Goal: Find specific page/section: Find specific page/section

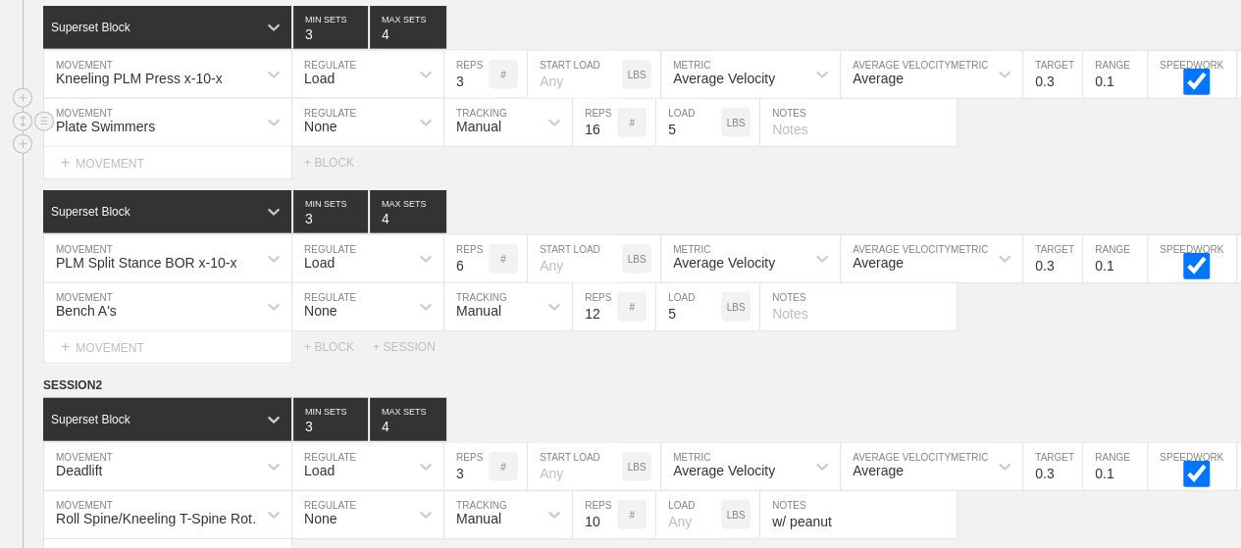
scroll to position [9970, 0]
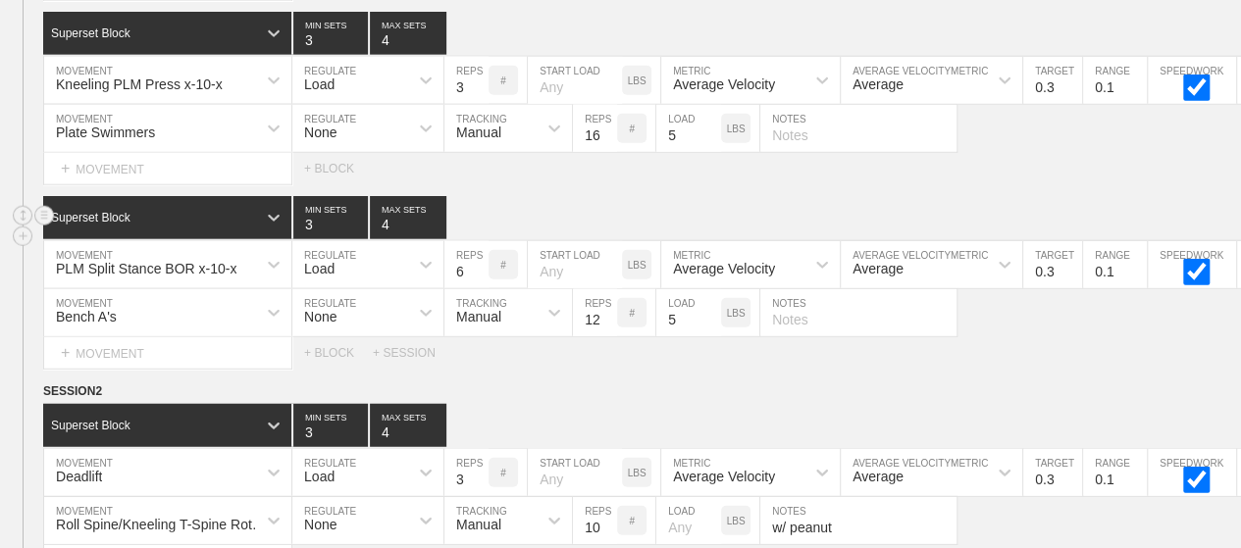
click at [609, 196] on div "Superset Block 3 MIN SETS 4 MAX SETS" at bounding box center [642, 217] width 1198 height 43
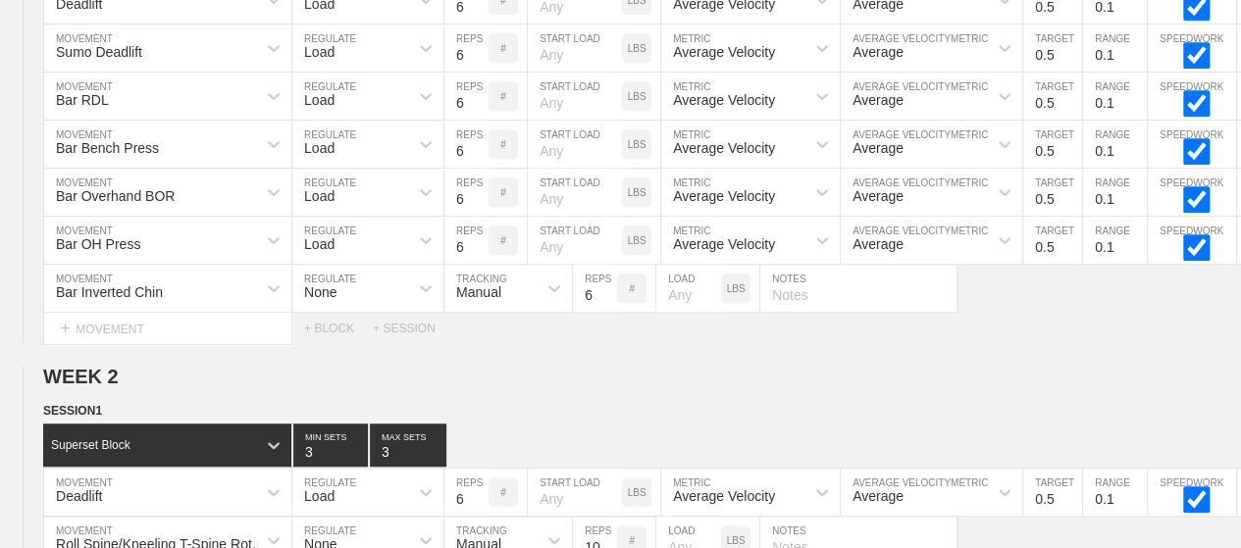
scroll to position [0, 0]
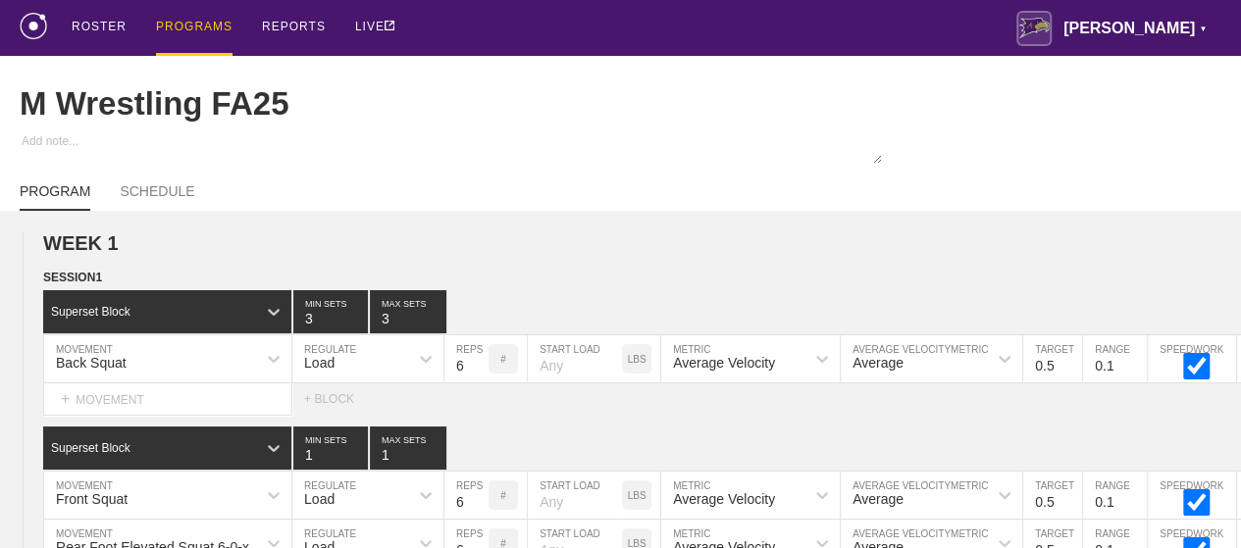
click at [191, 26] on div "PROGRAMS" at bounding box center [194, 28] width 77 height 56
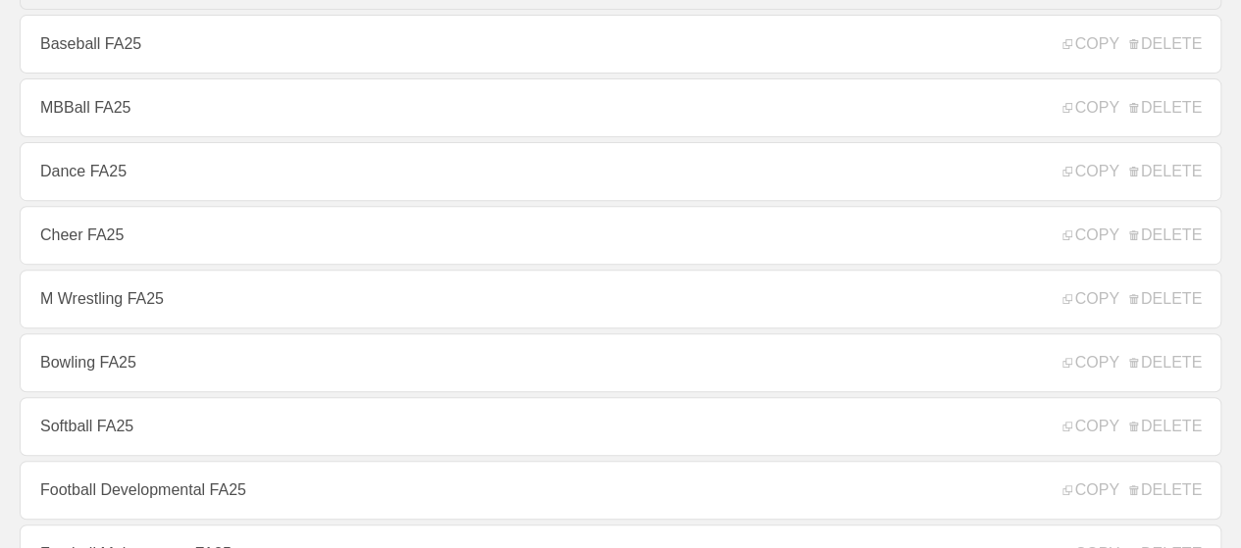
scroll to position [392, 0]
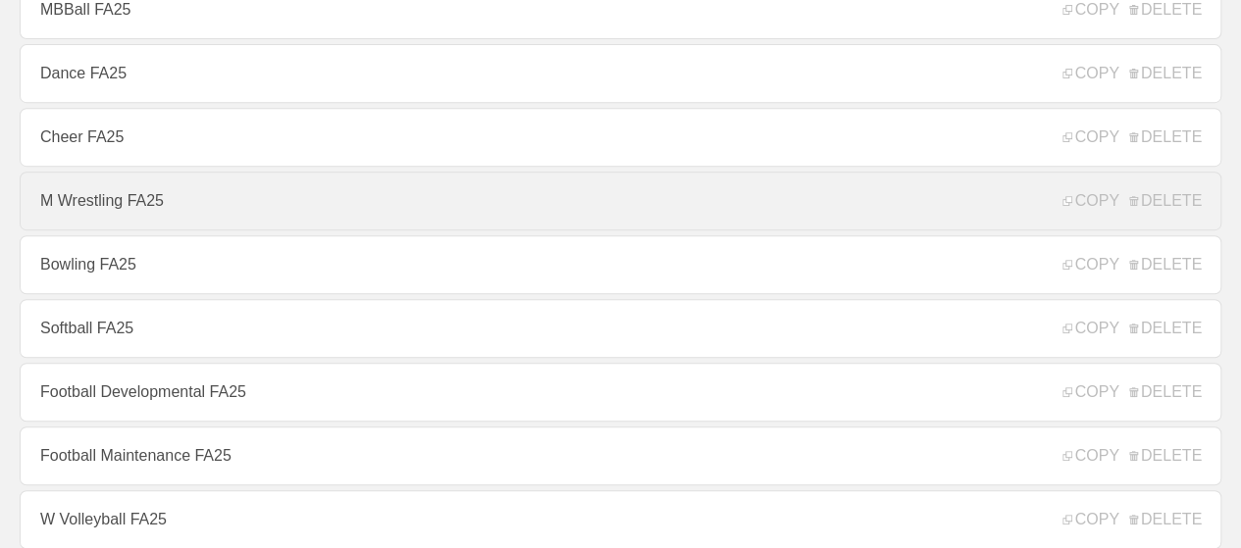
click at [135, 221] on link "M Wrestling FA25" at bounding box center [621, 201] width 1202 height 59
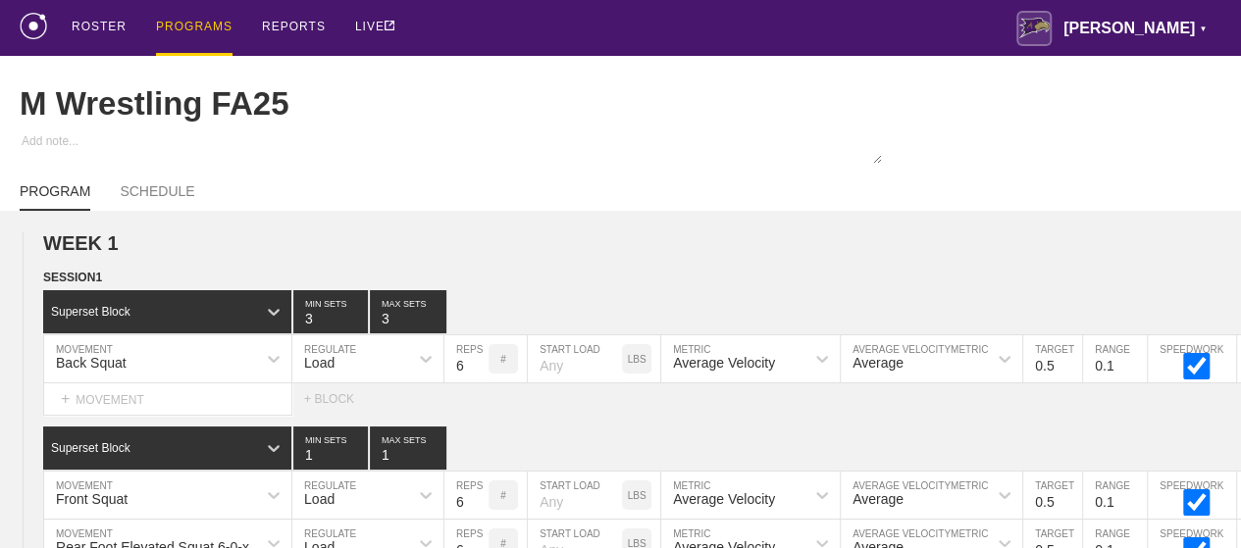
click at [174, 24] on div "PROGRAMS" at bounding box center [194, 28] width 77 height 56
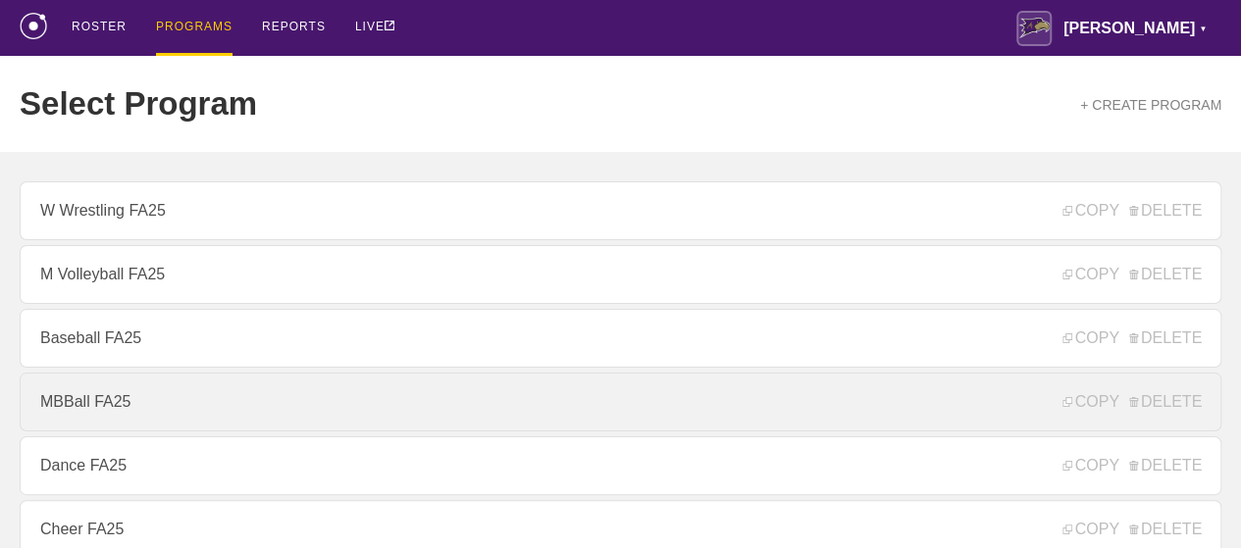
scroll to position [294, 0]
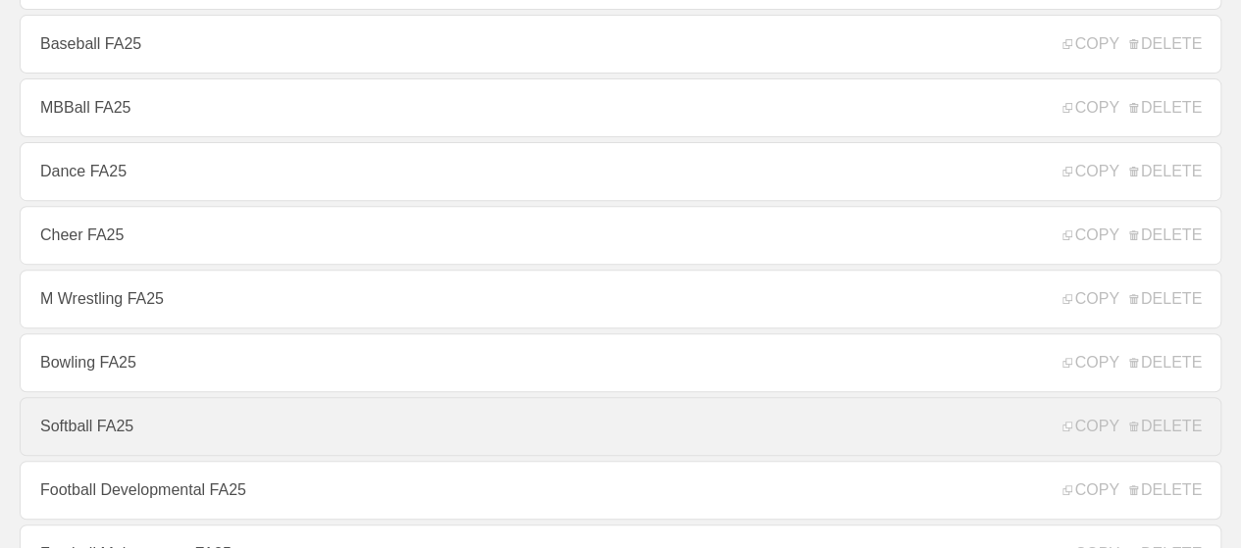
click at [105, 444] on link "Softball FA25" at bounding box center [621, 426] width 1202 height 59
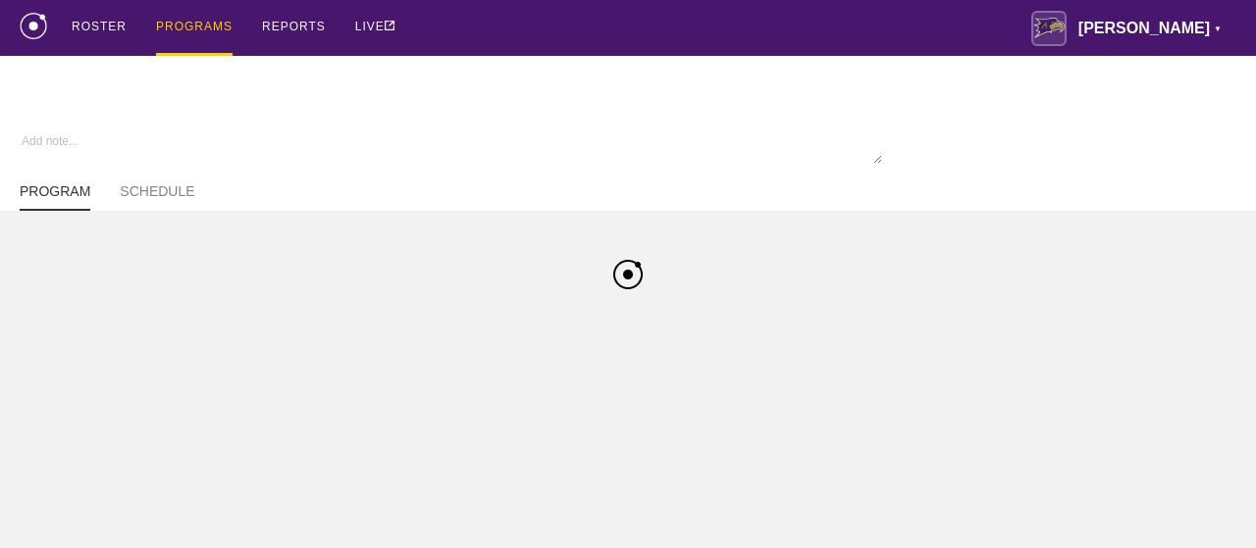
type textarea "x"
type input "Softball FA25"
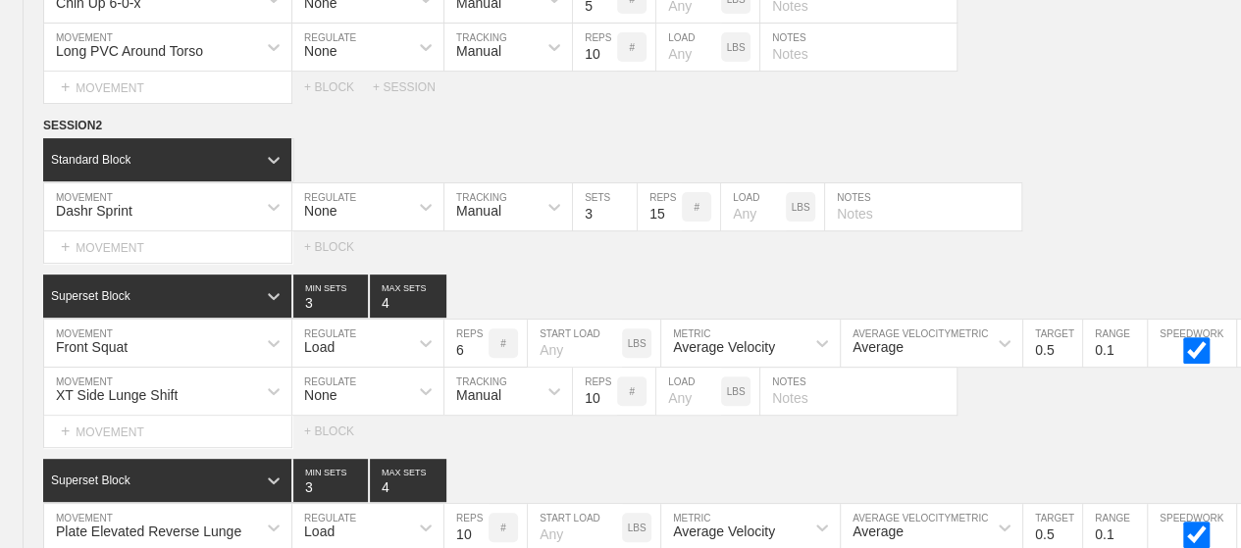
scroll to position [11869, 0]
